Goal: Entertainment & Leisure: Consume media (video, audio)

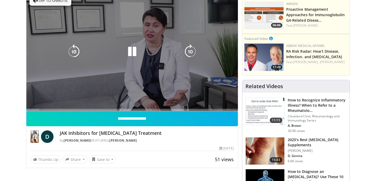
scroll to position [19, 0]
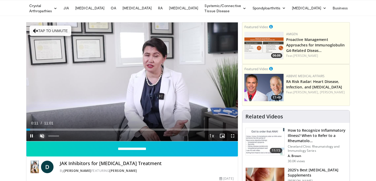
click at [39, 135] on span "Video Player" at bounding box center [42, 136] width 10 height 10
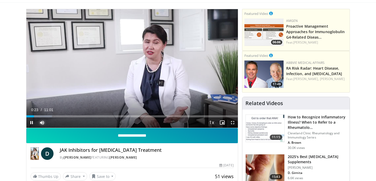
scroll to position [35, 0]
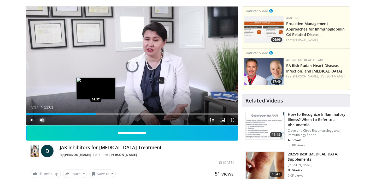
click at [96, 114] on div "Progress Bar" at bounding box center [96, 114] width 1 height 2
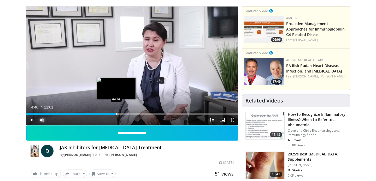
click at [116, 113] on div "Progress Bar" at bounding box center [116, 114] width 1 height 2
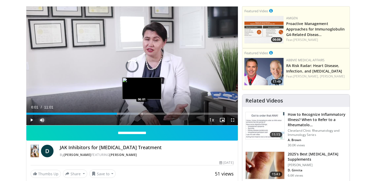
click at [141, 111] on div "Loaded : 52.81% 06:01 06:01" at bounding box center [131, 112] width 211 height 5
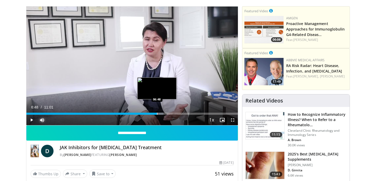
click at [157, 113] on div "Progress Bar" at bounding box center [157, 114] width 1 height 2
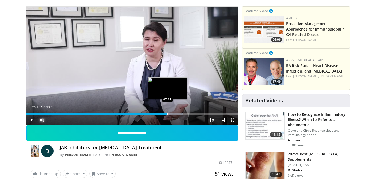
click at [167, 111] on div "Loaded : 73.94% 07:21 07:21" at bounding box center [131, 112] width 211 height 5
click at [173, 113] on div "Progress Bar" at bounding box center [173, 114] width 1 height 2
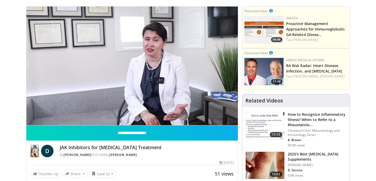
click at [179, 113] on video-js "**********" at bounding box center [131, 66] width 211 height 119
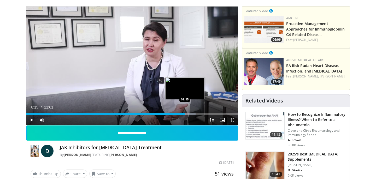
click at [185, 113] on div "Loaded : 79.98% 08:15 08:15" at bounding box center [131, 114] width 211 height 2
click at [191, 113] on div "Progress Bar" at bounding box center [191, 114] width 1 height 2
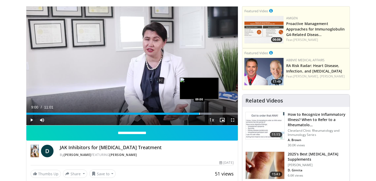
click at [199, 114] on div "Progress Bar" at bounding box center [199, 114] width 1 height 2
click at [204, 114] on div "Progress Bar" at bounding box center [204, 114] width 1 height 2
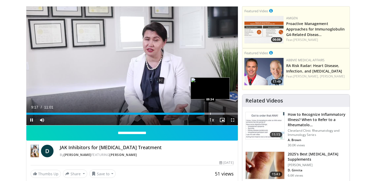
click at [210, 114] on div "Progress Bar" at bounding box center [210, 114] width 1 height 2
click at [215, 114] on div "Progress Bar" at bounding box center [215, 114] width 1 height 2
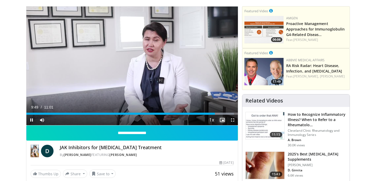
click at [218, 115] on span "Video Player" at bounding box center [222, 120] width 10 height 10
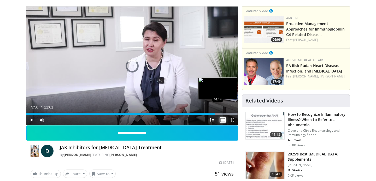
click at [223, 113] on div "Progress Bar" at bounding box center [223, 114] width 1 height 2
click at [229, 114] on div "Progress Bar" at bounding box center [229, 114] width 1 height 2
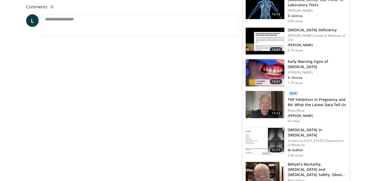
scroll to position [303, 0]
